Goal: Information Seeking & Learning: Learn about a topic

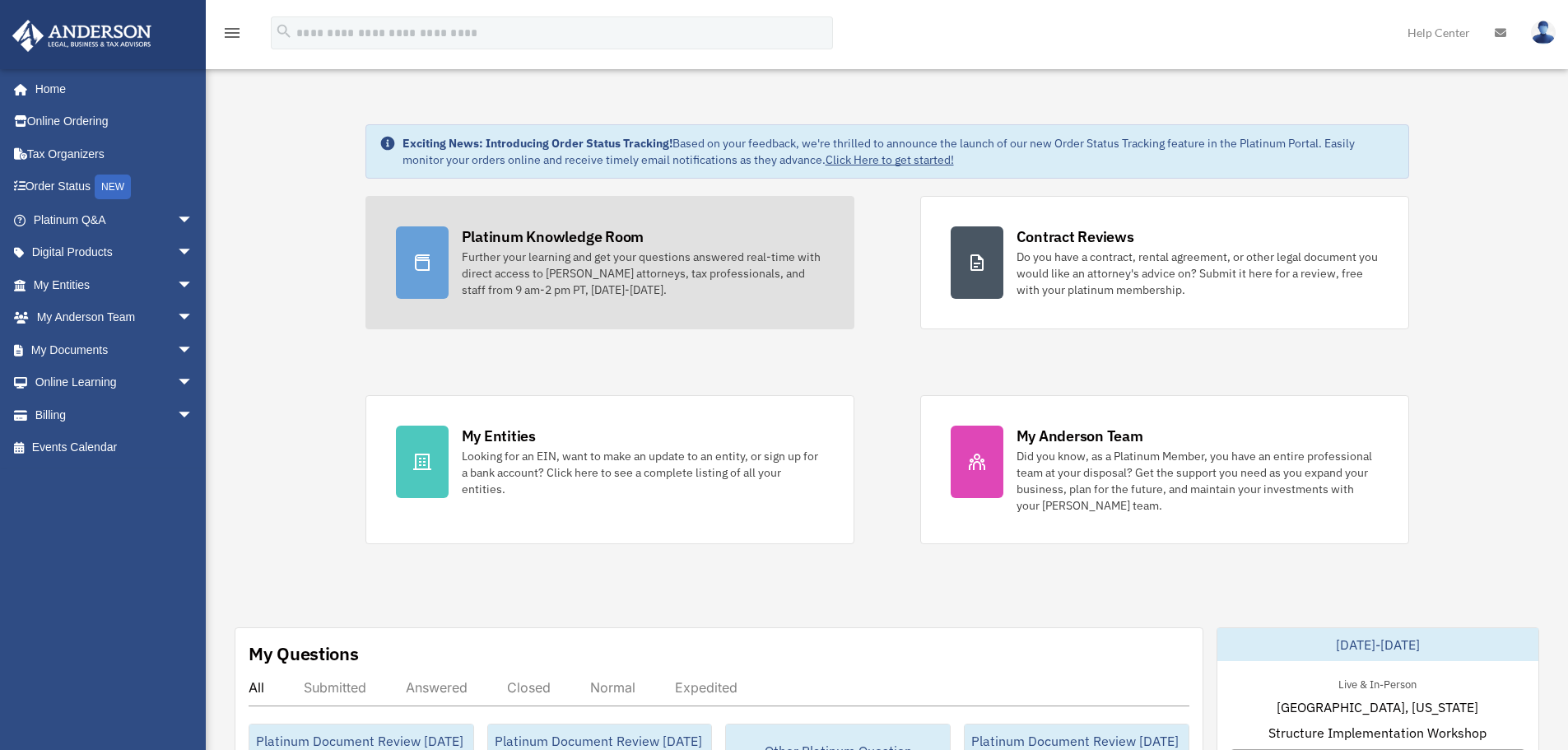
click at [558, 259] on div "Further your learning and get your questions answered real-time with direct acc…" at bounding box center [642, 273] width 362 height 49
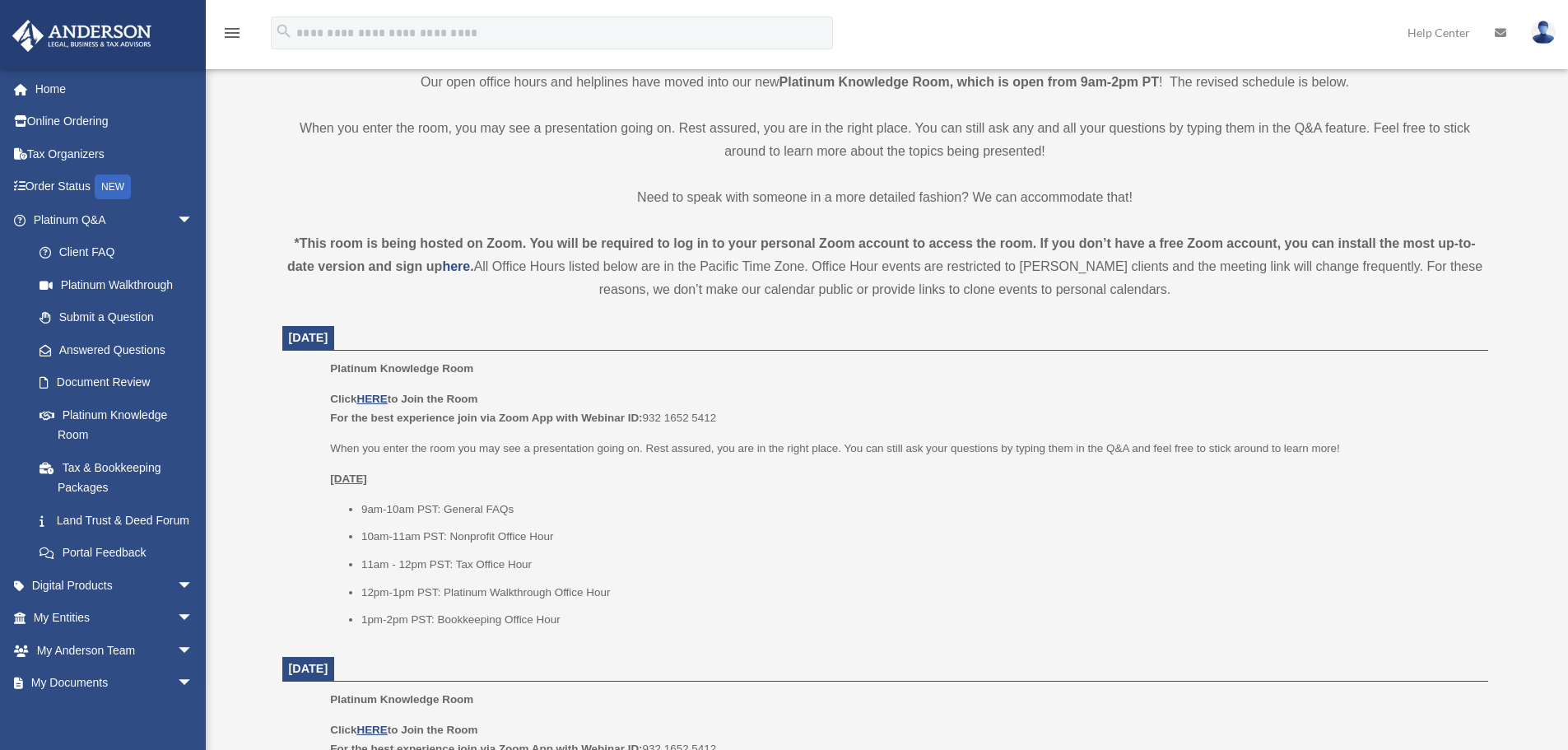
scroll to position [412, 0]
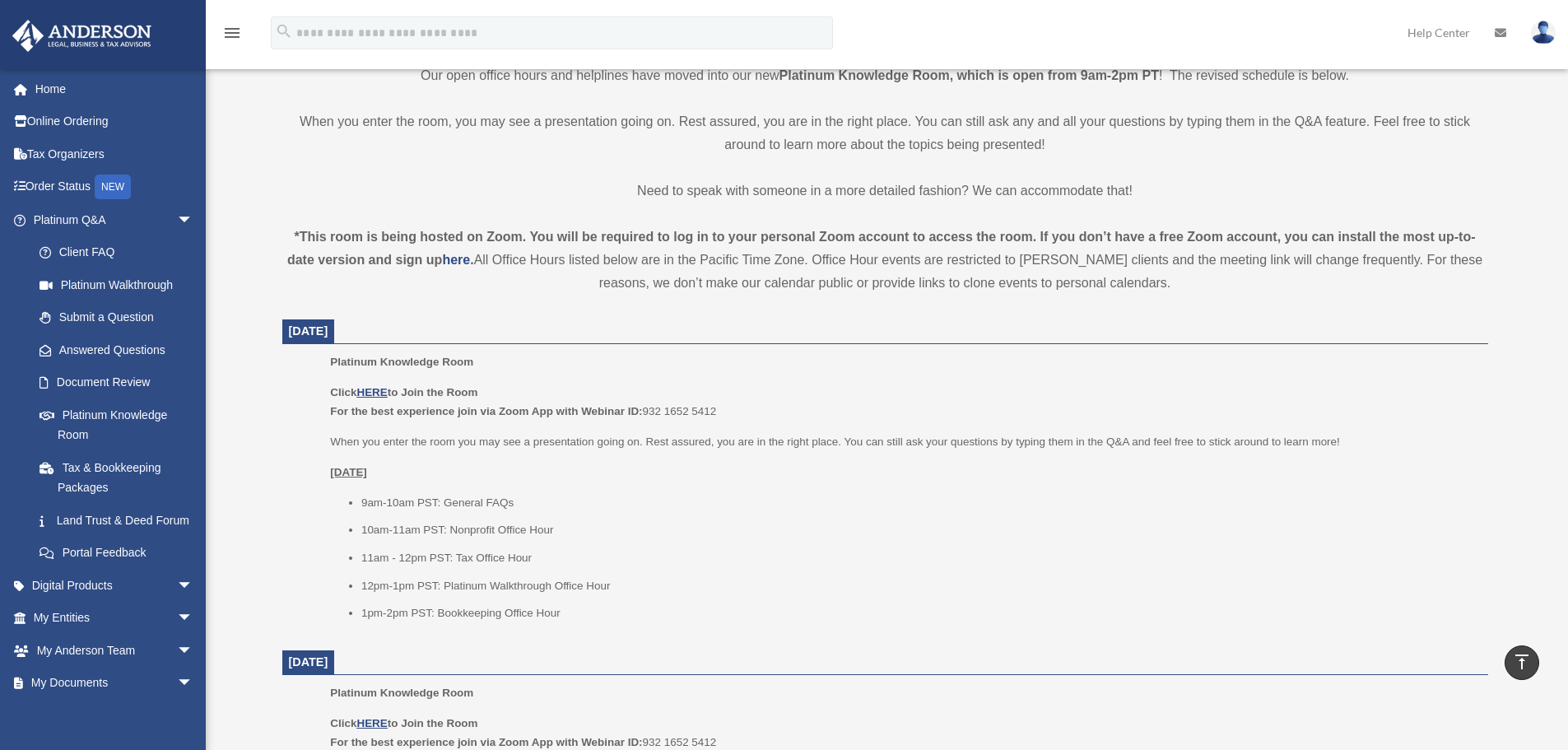
drag, startPoint x: 285, startPoint y: 330, endPoint x: 434, endPoint y: 334, distance: 149.1
click at [434, 334] on dt "[DATE]" at bounding box center [885, 332] width 1206 height 25
drag, startPoint x: 506, startPoint y: 388, endPoint x: 313, endPoint y: 384, distance: 193.0
click at [313, 384] on ul "Platinum Knowledge Room Click HERE to Join the Room For the best experience joi…" at bounding box center [885, 494] width 1183 height 282
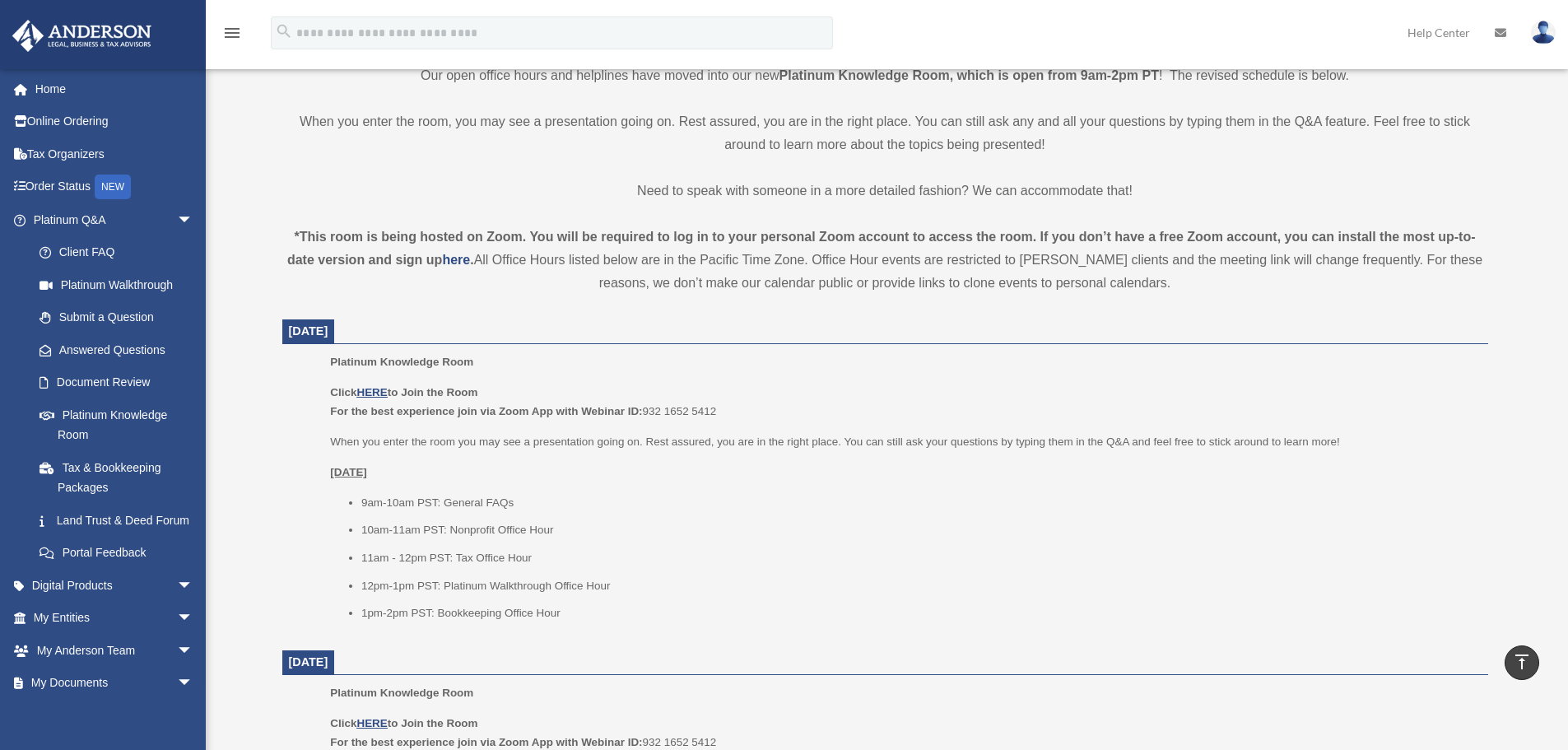
click at [313, 384] on ul "Platinum Knowledge Room Click HERE to Join the Room For the best experience joi…" at bounding box center [885, 494] width 1183 height 282
